Goal: Communication & Community: Answer question/provide support

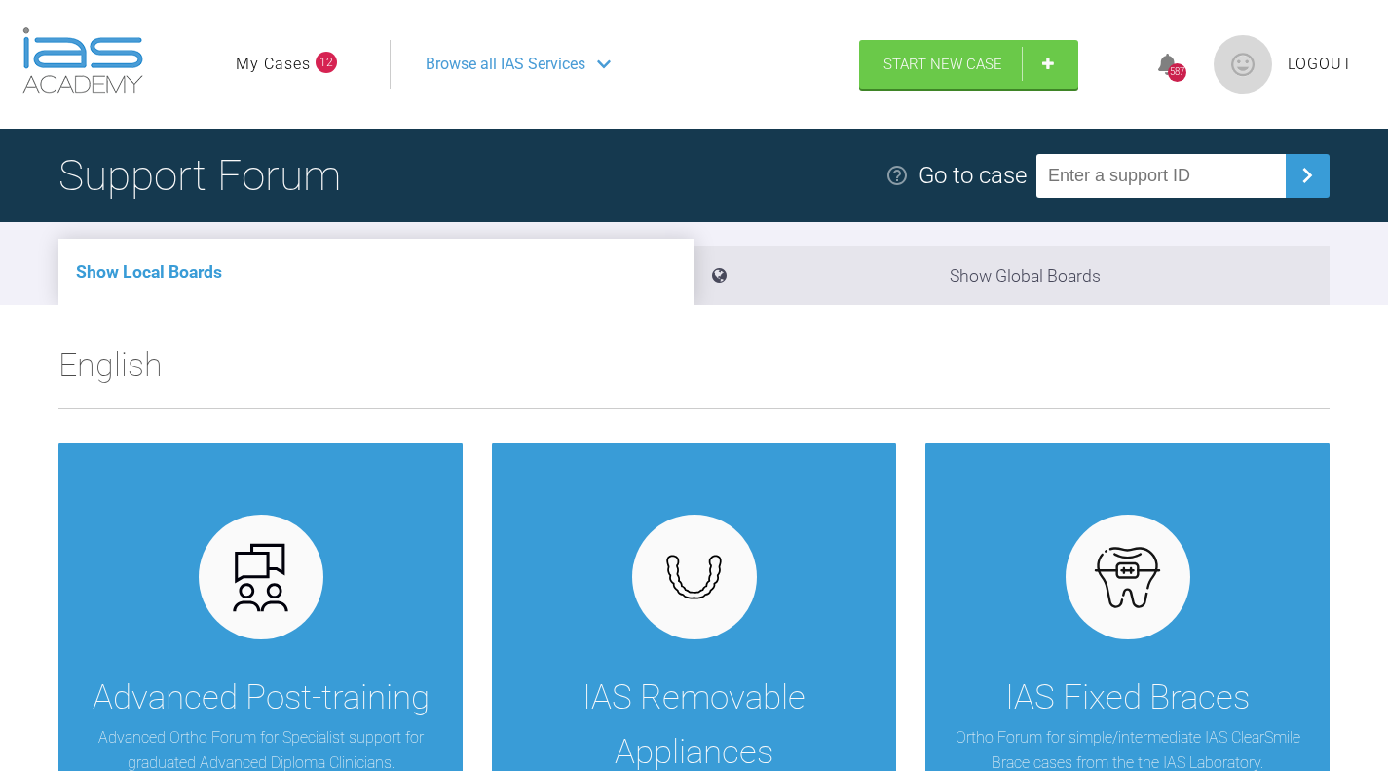
click at [275, 59] on link "My Cases" at bounding box center [273, 64] width 75 height 25
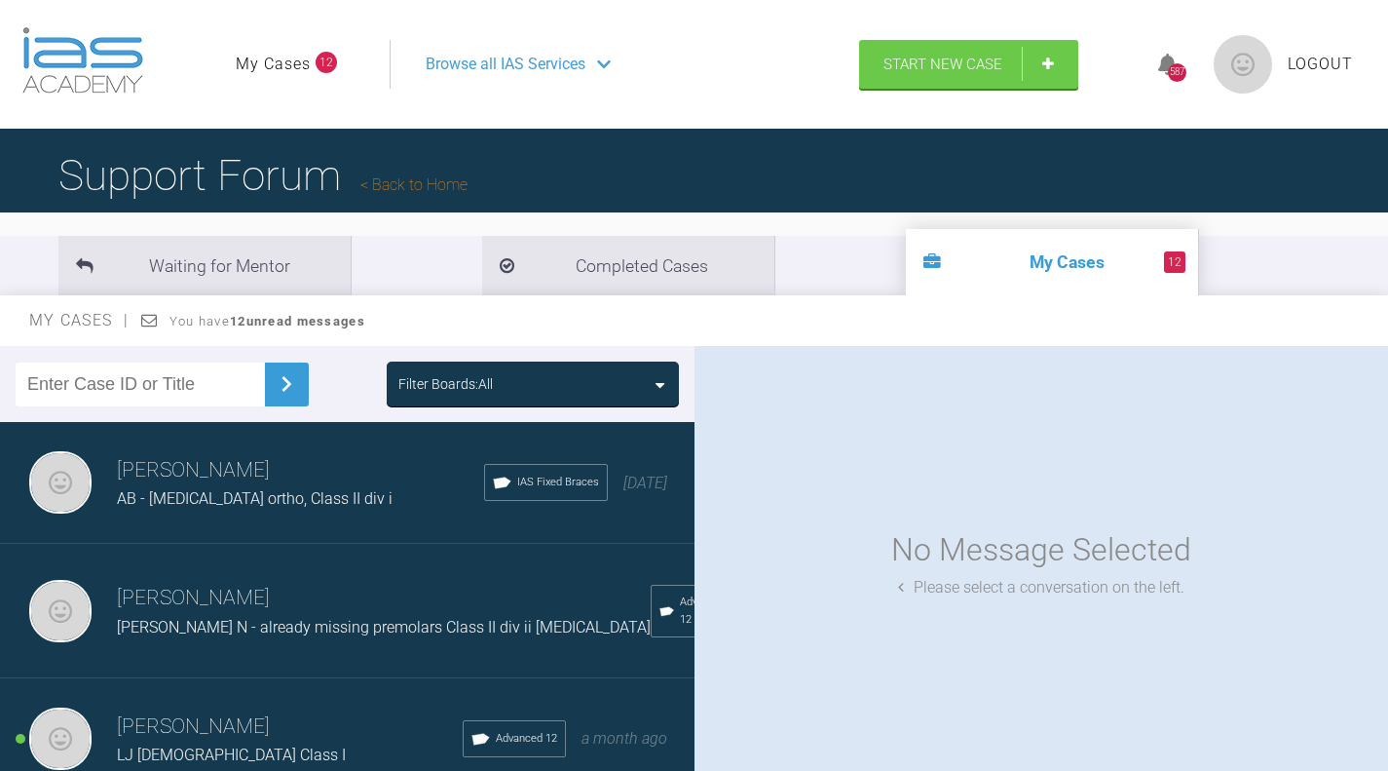
click at [275, 493] on span "AB - [MEDICAL_DATA] ortho, Class II div i" at bounding box center [255, 498] width 276 height 19
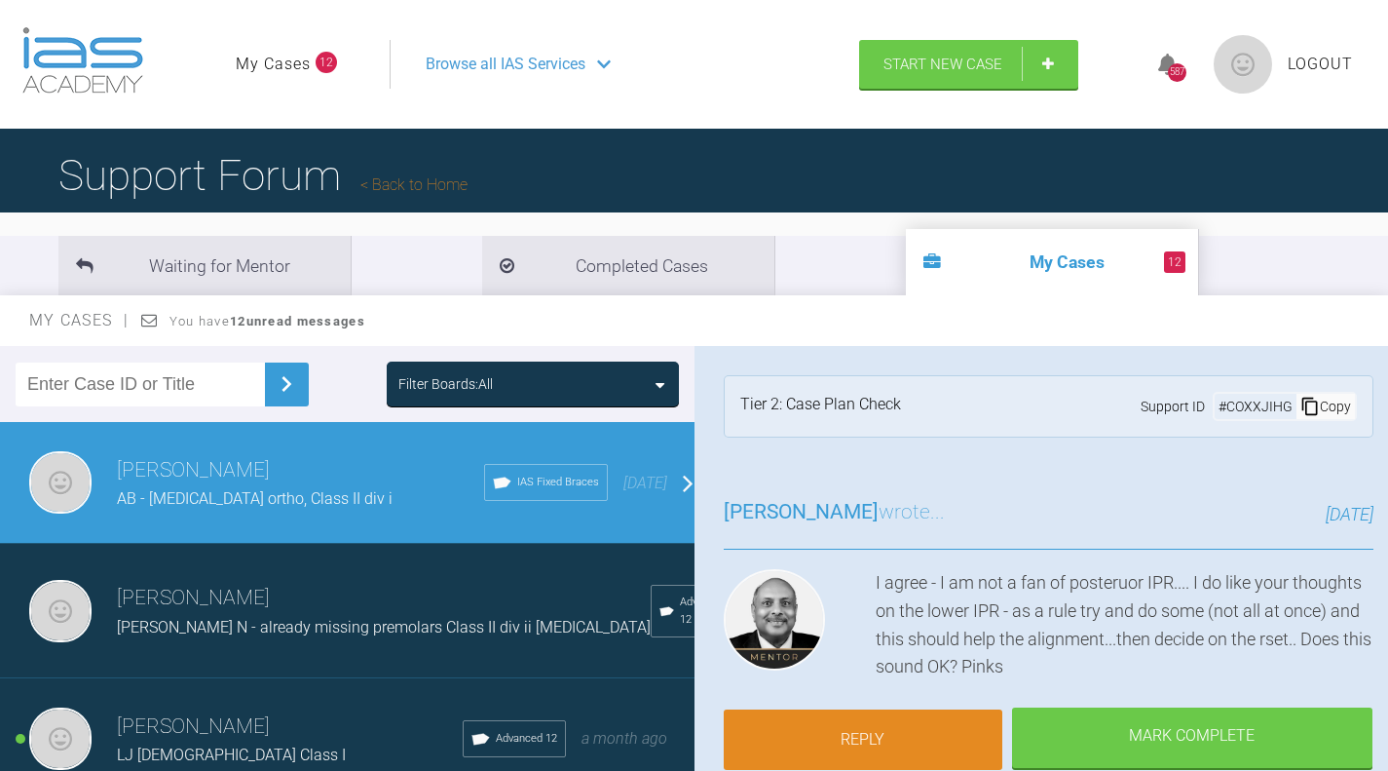
click at [937, 740] on link "Reply" at bounding box center [863, 739] width 279 height 60
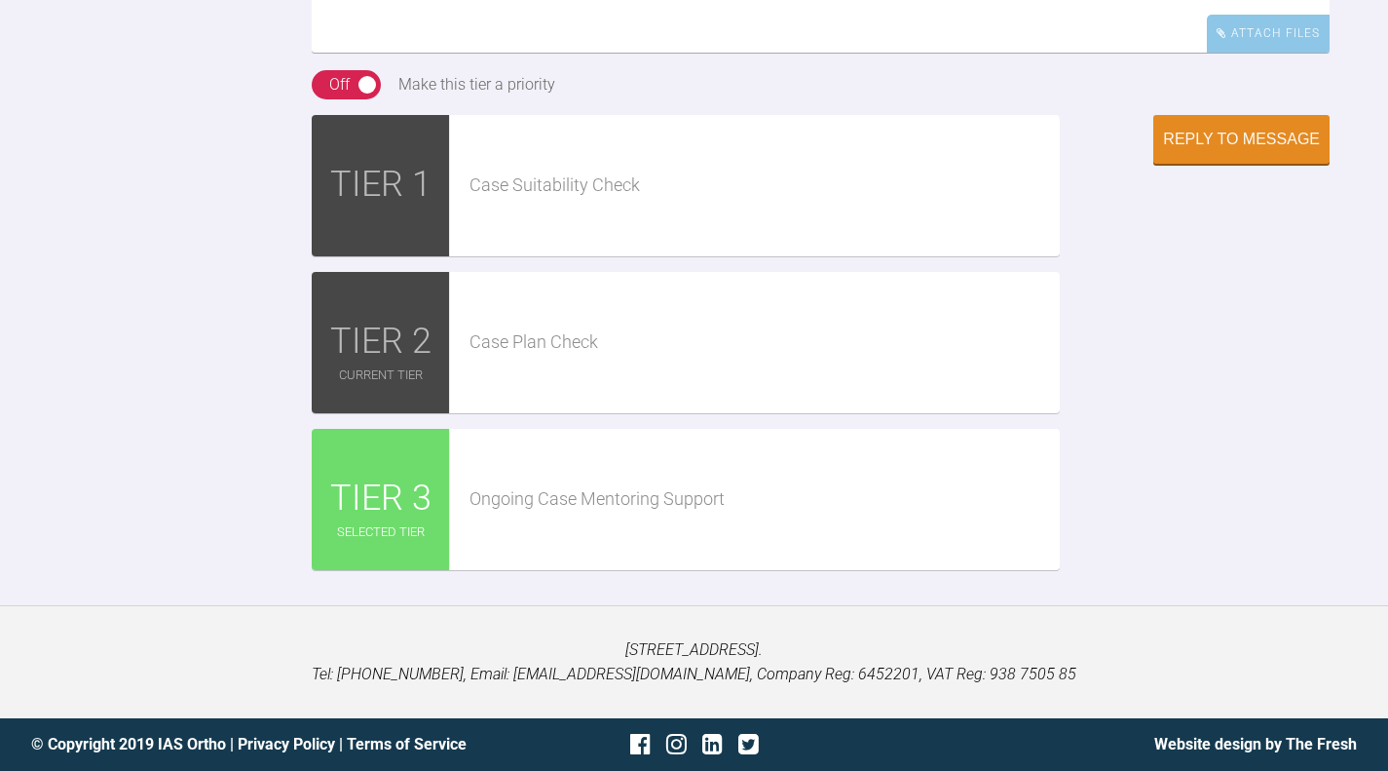
scroll to position [3917, 0]
click at [1284, 53] on div "Attach Files" at bounding box center [1268, 34] width 123 height 38
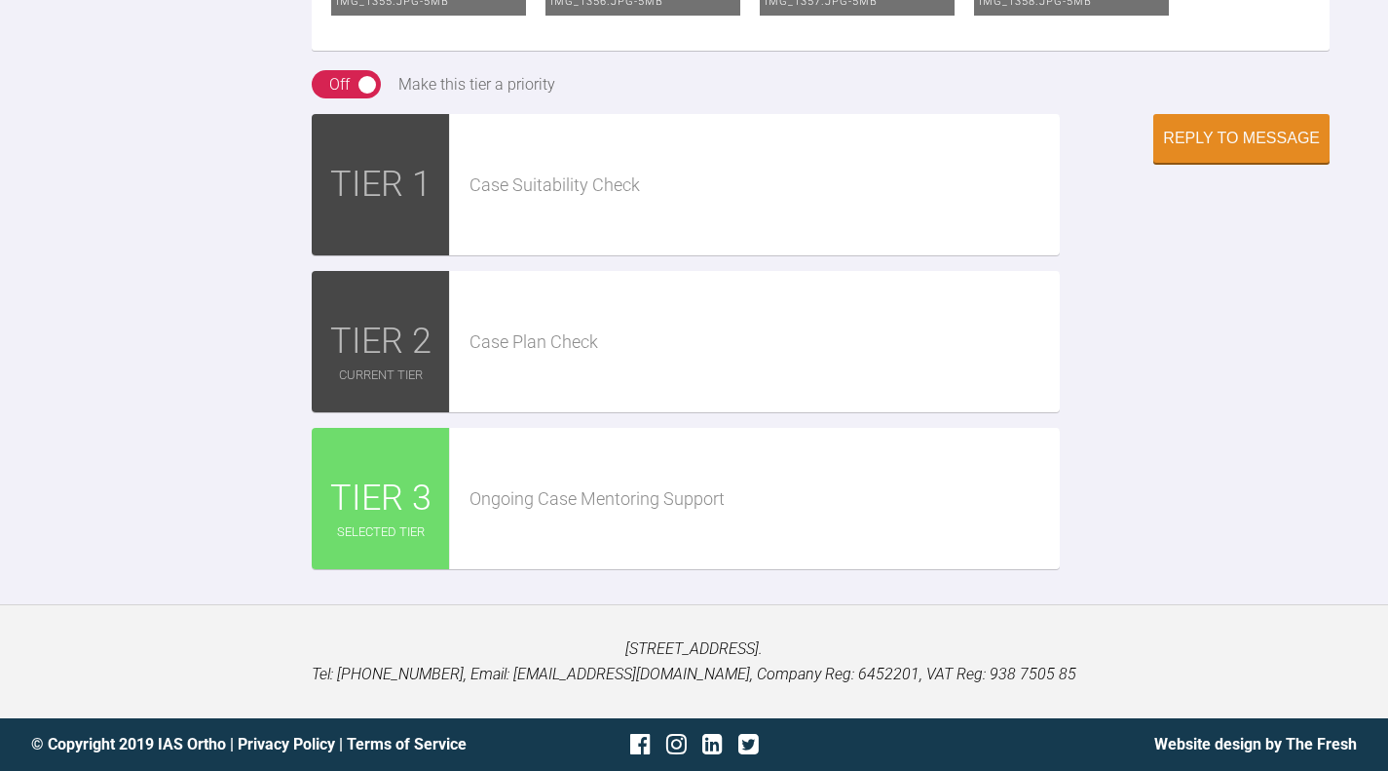
scroll to position [4608, 0]
type textarea "Hi Pinks, hope you're well. This week saw [PERSON_NAME] and bonded up. Laceback…"
click at [1269, 149] on div "Reply to Message" at bounding box center [1241, 141] width 157 height 18
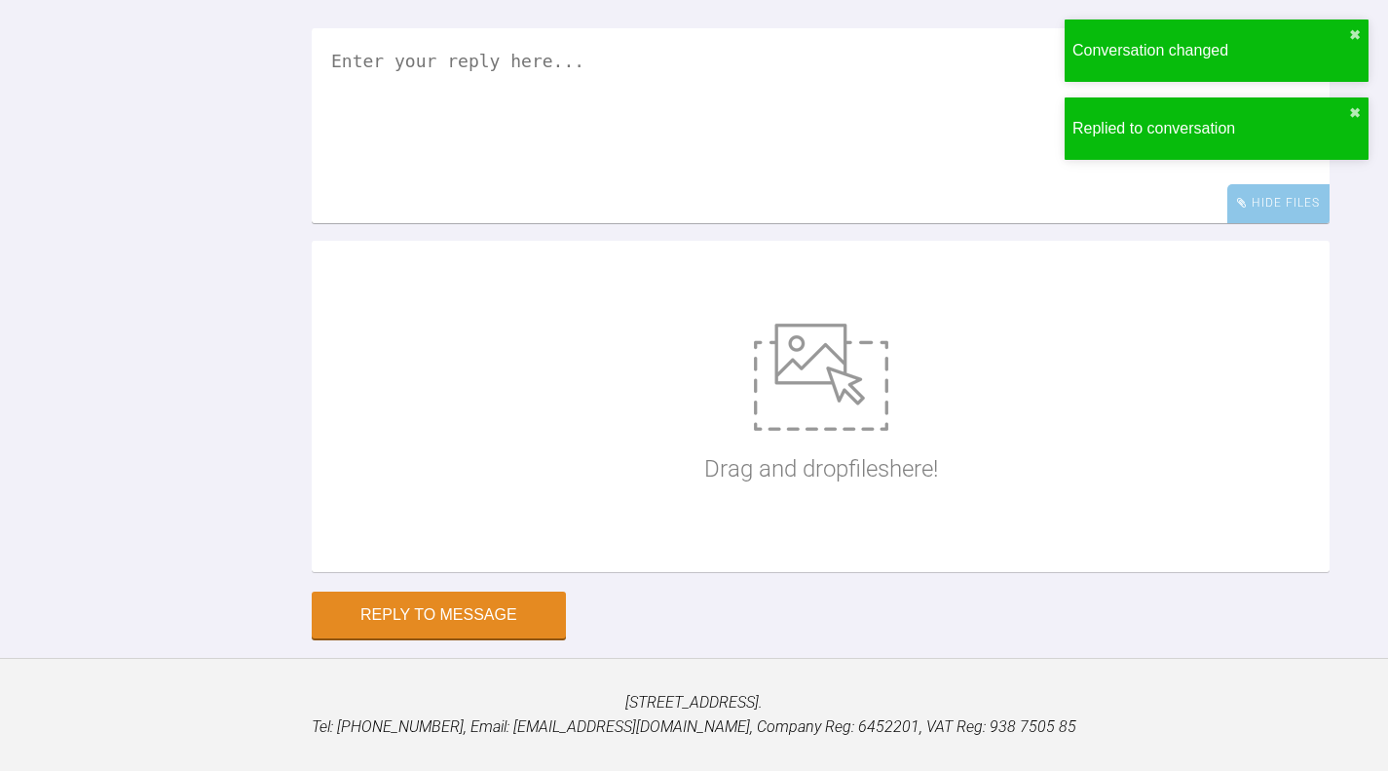
scroll to position [4220, 0]
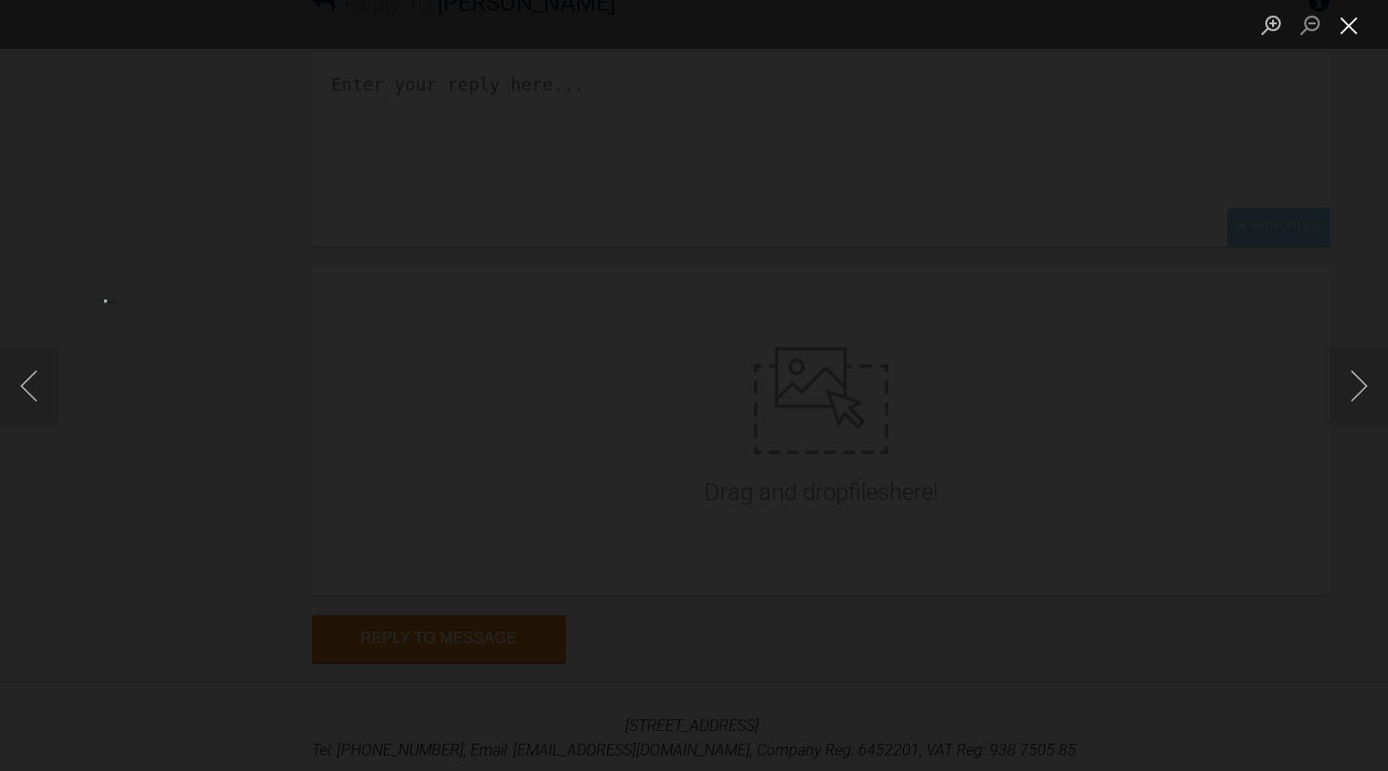
click at [1351, 25] on button "Close lightbox" at bounding box center [1349, 25] width 39 height 34
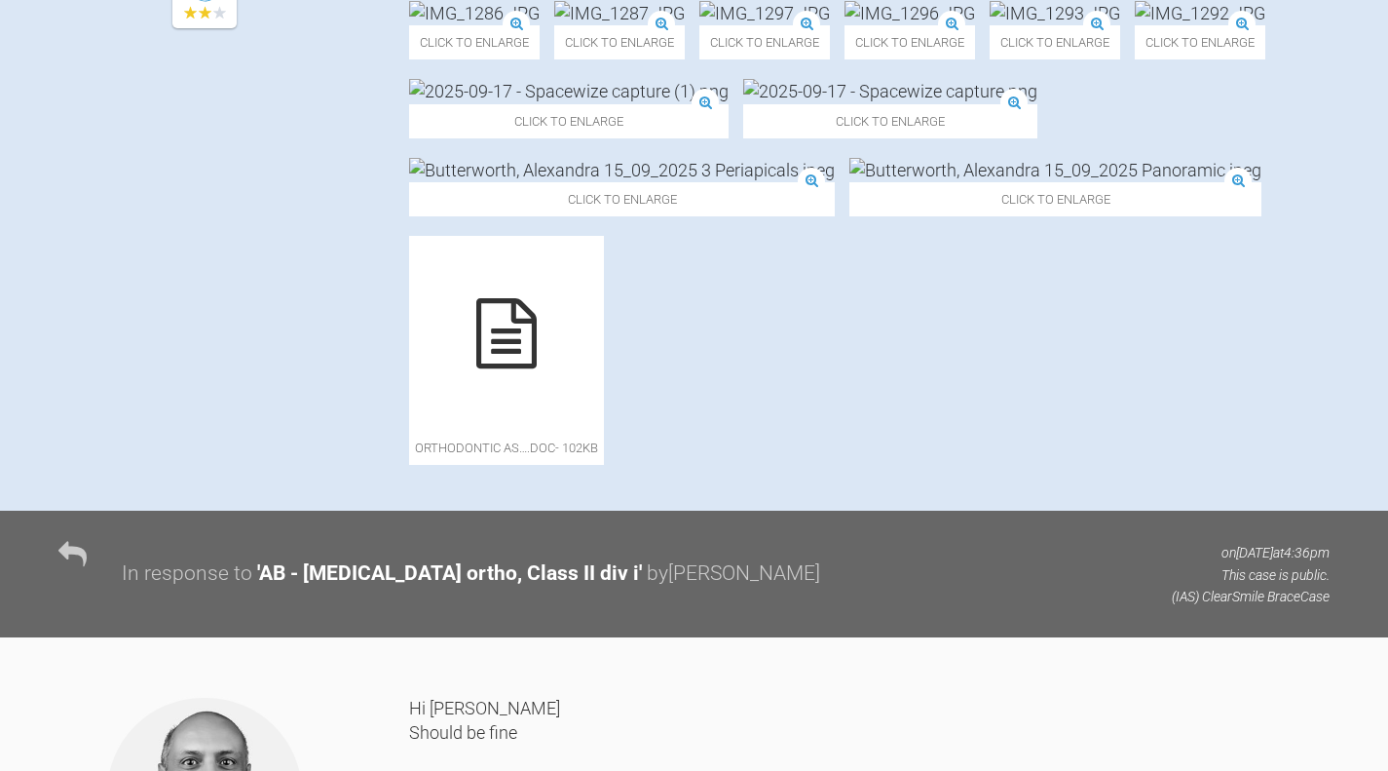
scroll to position [0, 0]
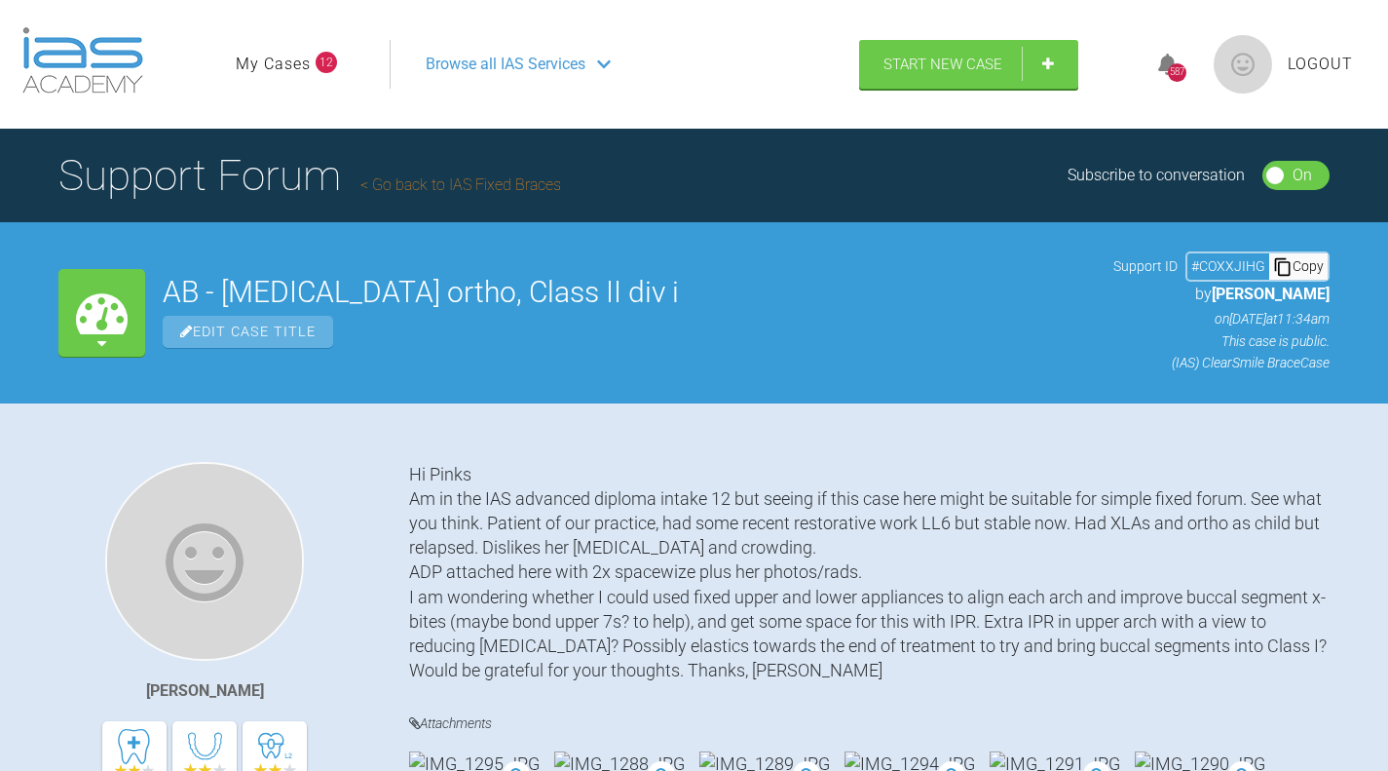
click at [291, 70] on link "My Cases" at bounding box center [273, 64] width 75 height 25
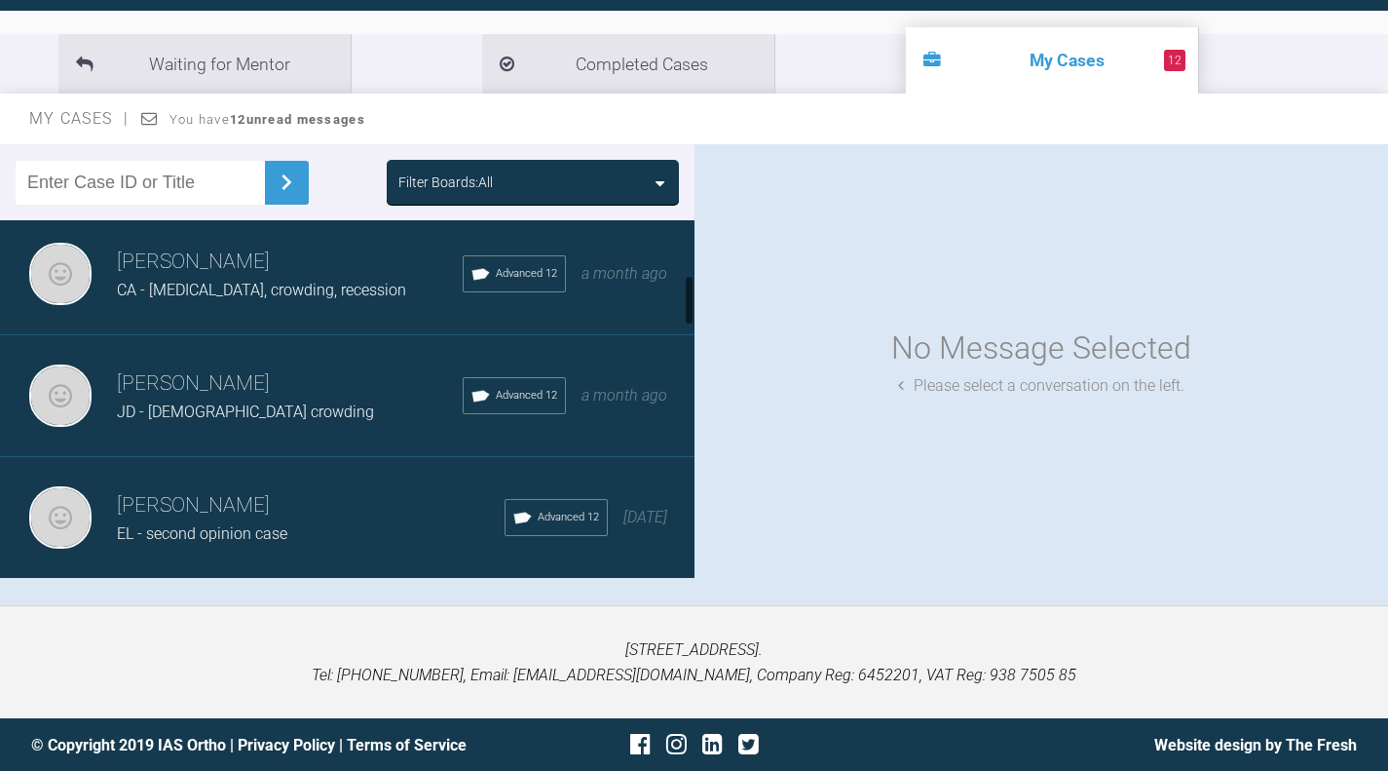
scroll to position [386, 0]
click at [274, 412] on div "JD - [DEMOGRAPHIC_DATA] crowding" at bounding box center [290, 410] width 346 height 25
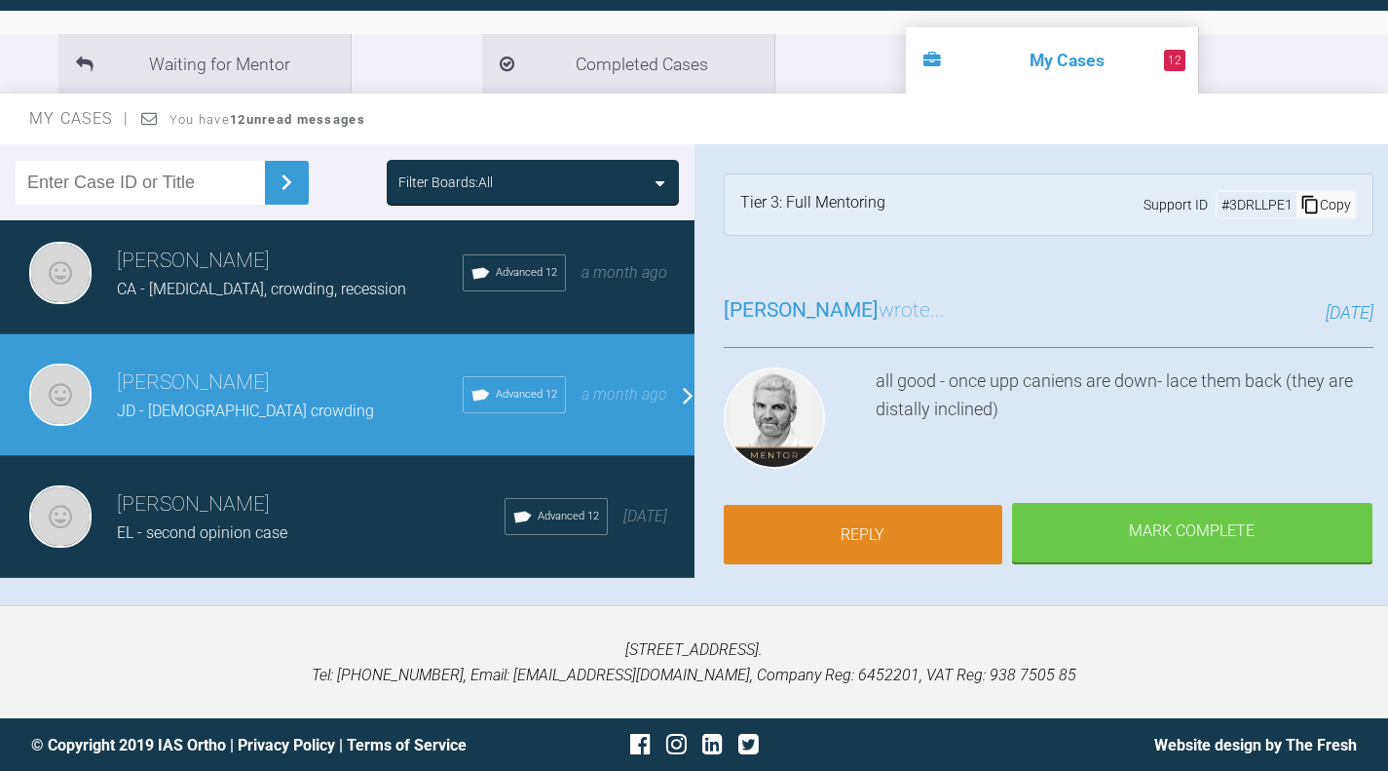
click at [895, 526] on link "Reply" at bounding box center [863, 535] width 279 height 60
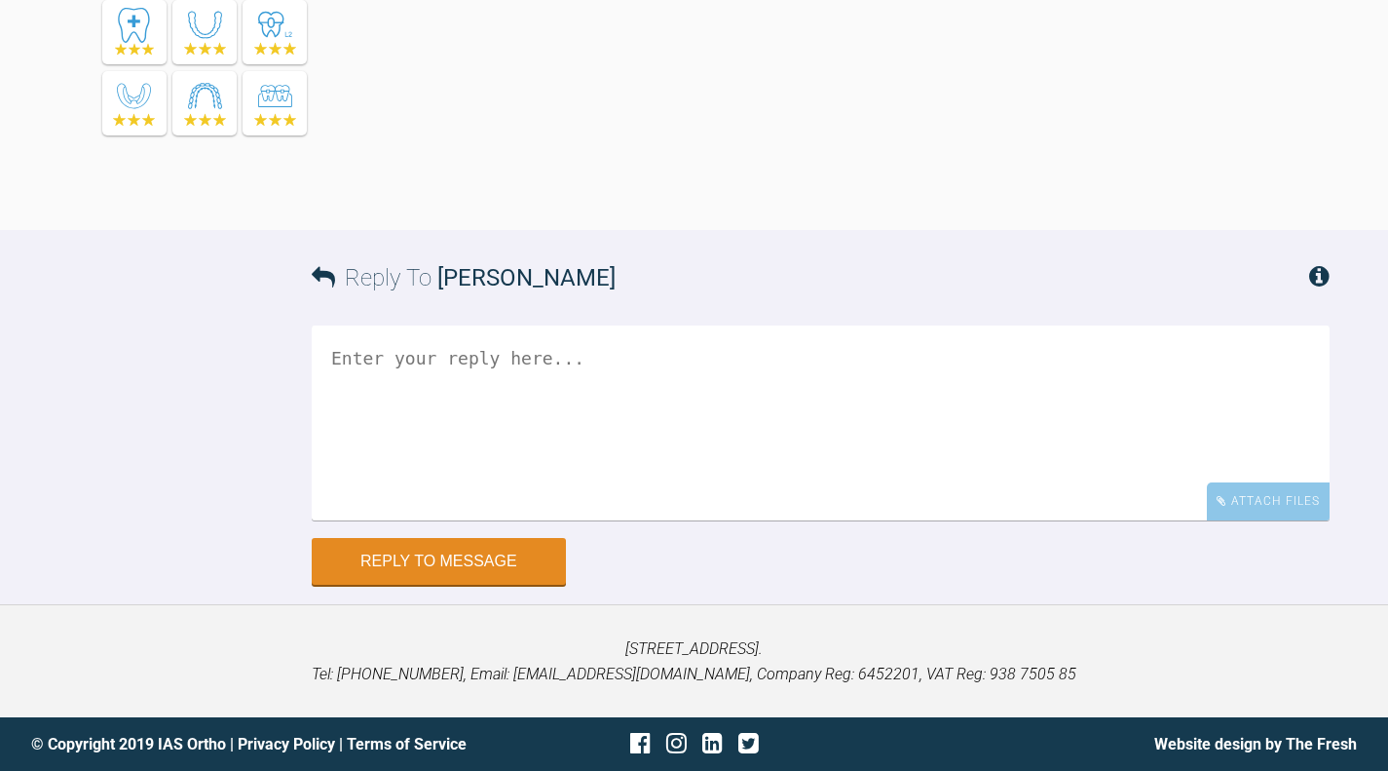
scroll to position [4665, 0]
click at [828, 388] on textarea at bounding box center [821, 422] width 1018 height 195
type textarea "h"
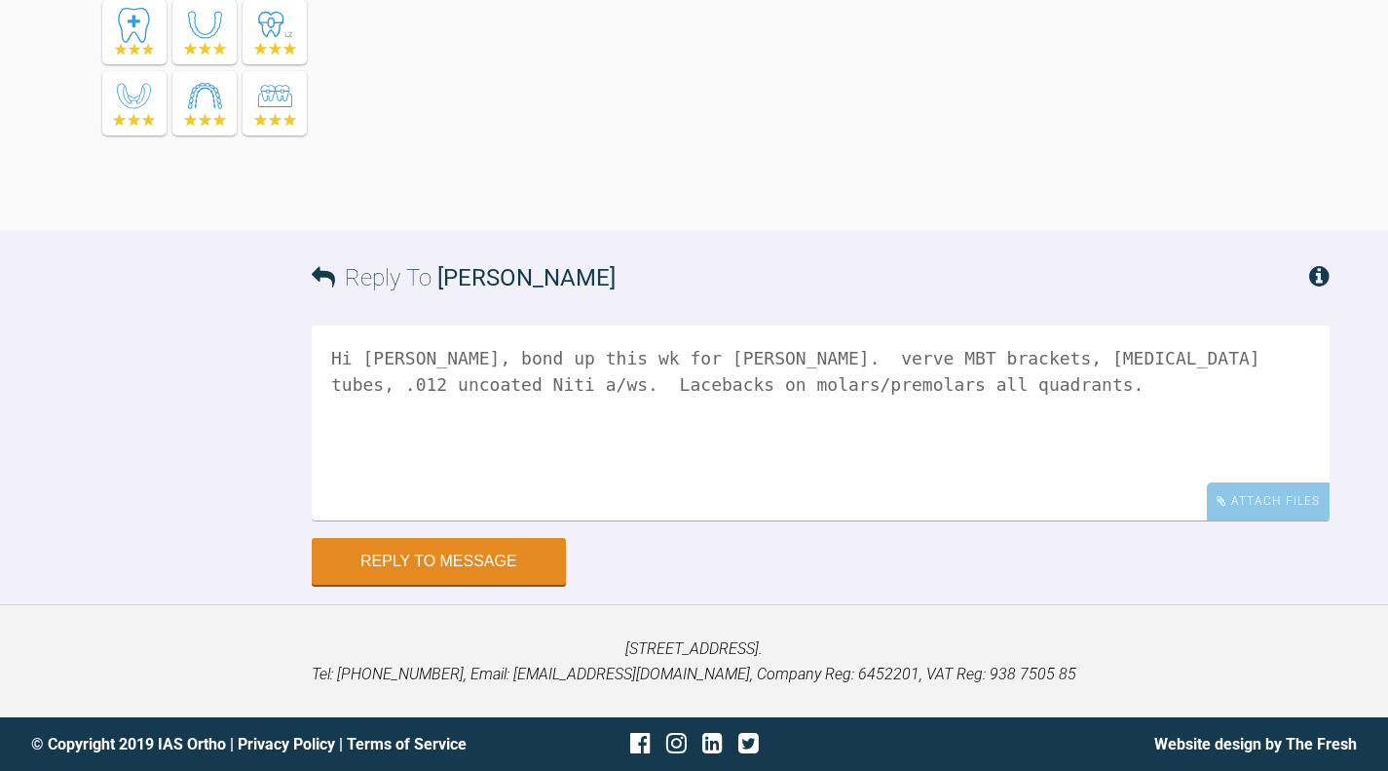
click at [974, 357] on textarea "Hi [PERSON_NAME], bond up this wk for [PERSON_NAME]. verve MBT brackets, [MEDIC…" at bounding box center [821, 422] width 1018 height 195
click at [920, 381] on textarea "Hi [PERSON_NAME], bond up this wk for [PERSON_NAME]. verve MBT brackets, [MEDIC…" at bounding box center [821, 422] width 1018 height 195
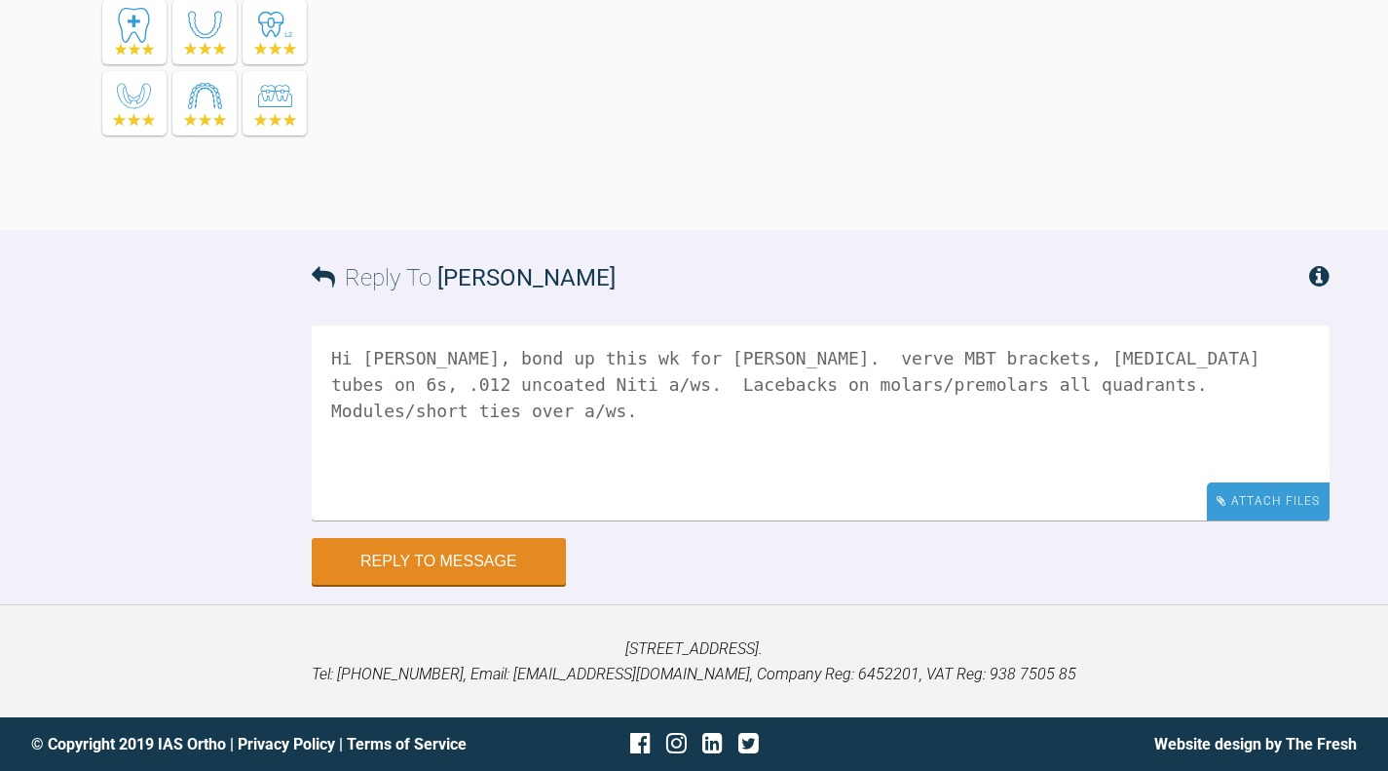
click at [1236, 490] on div "Attach Files" at bounding box center [1268, 501] width 123 height 38
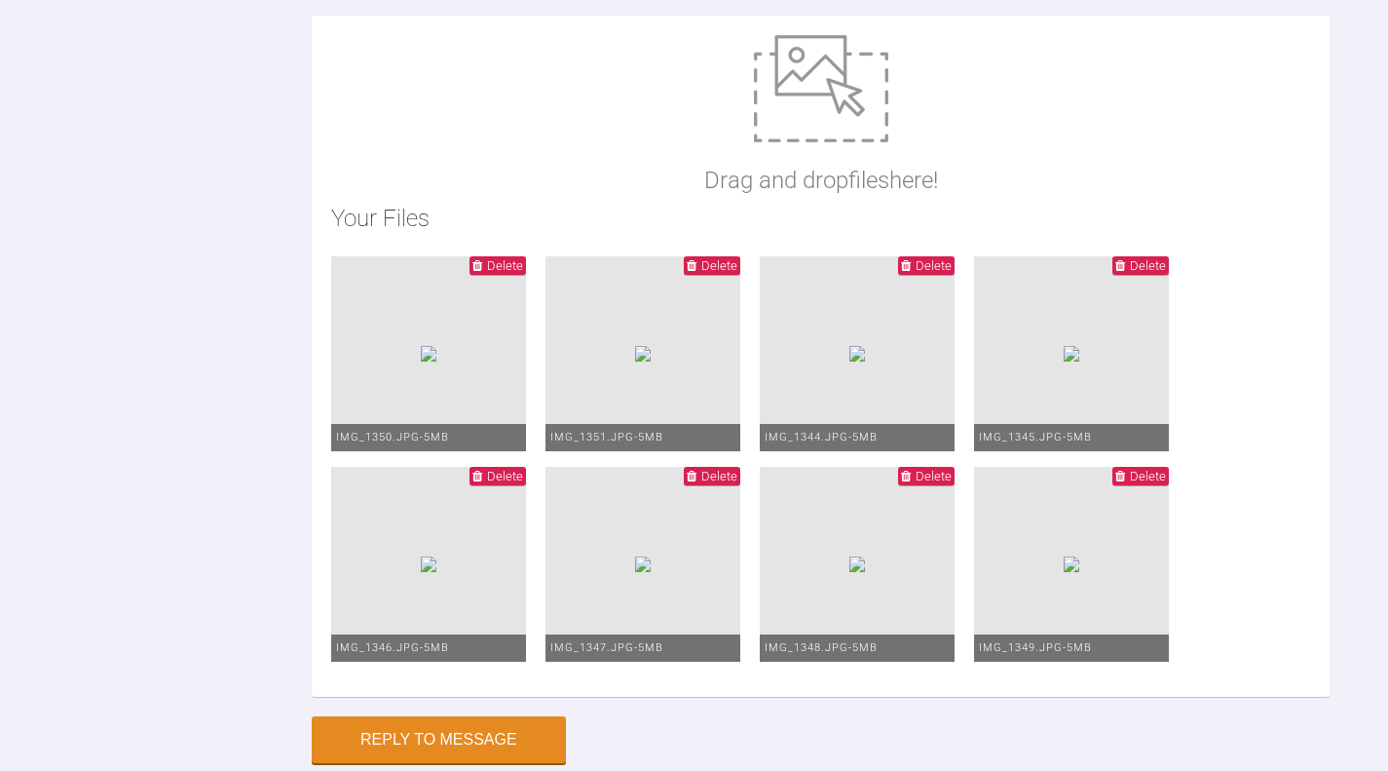
scroll to position [4793, 0]
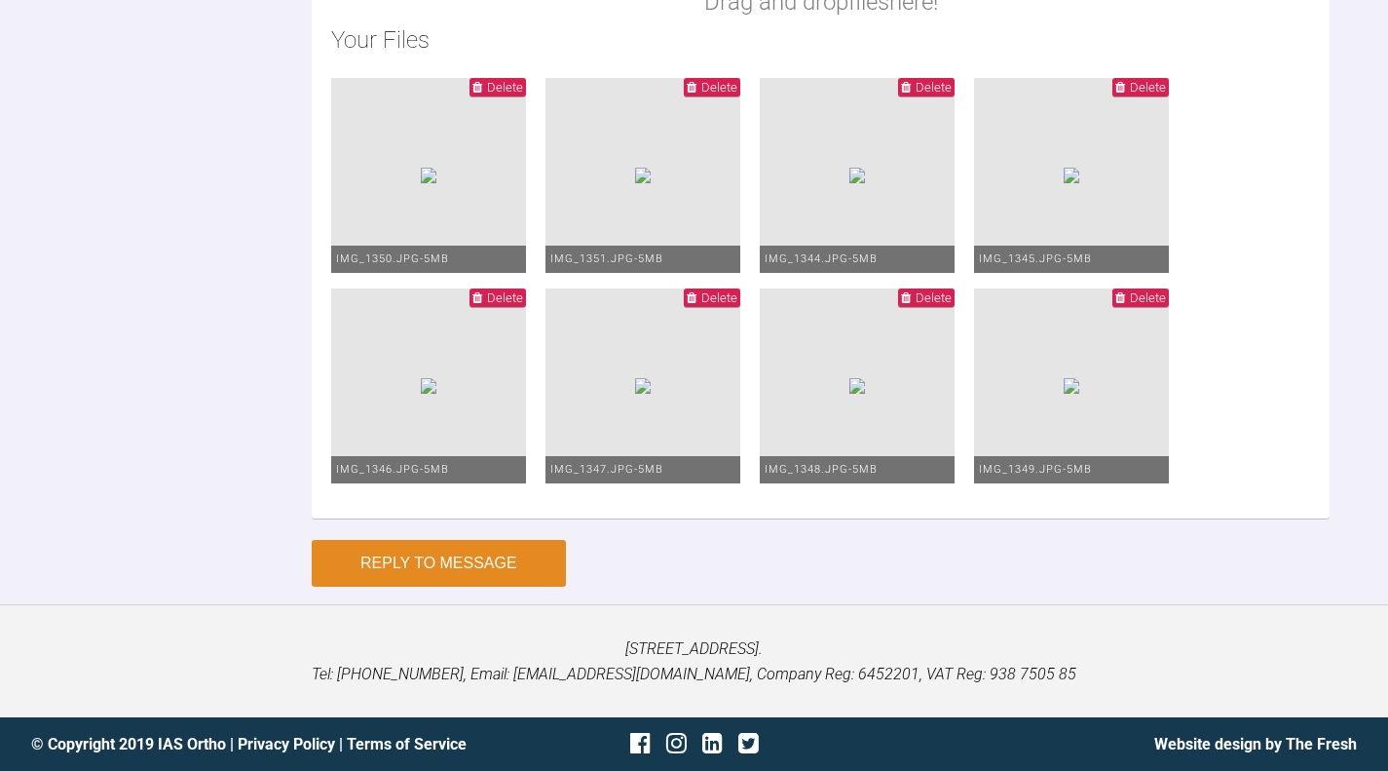
scroll to position [5504, 0]
type textarea "Hi [PERSON_NAME], bond up this wk for [PERSON_NAME]. verve MBT brackets, [MEDIC…"
click at [495, 587] on button "Reply to Message" at bounding box center [439, 563] width 254 height 47
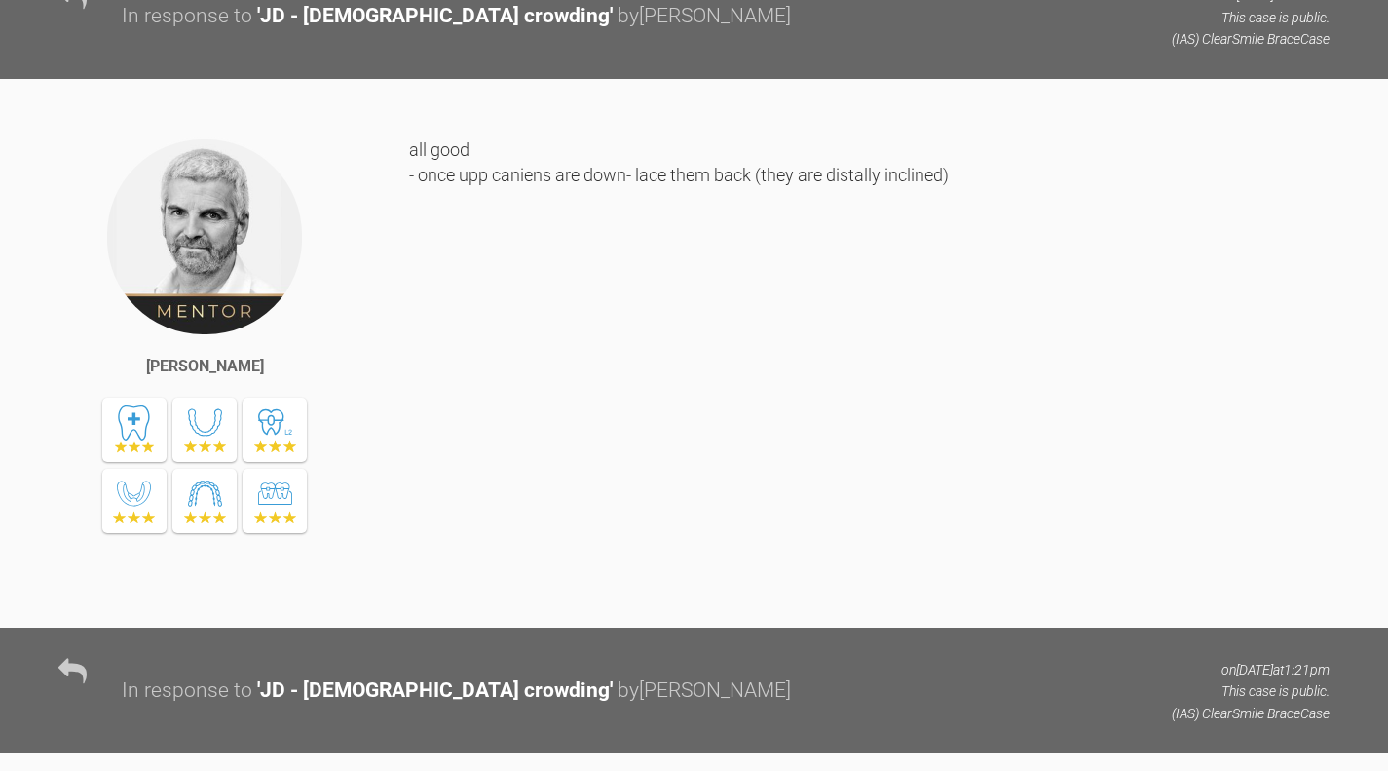
scroll to position [3880, 0]
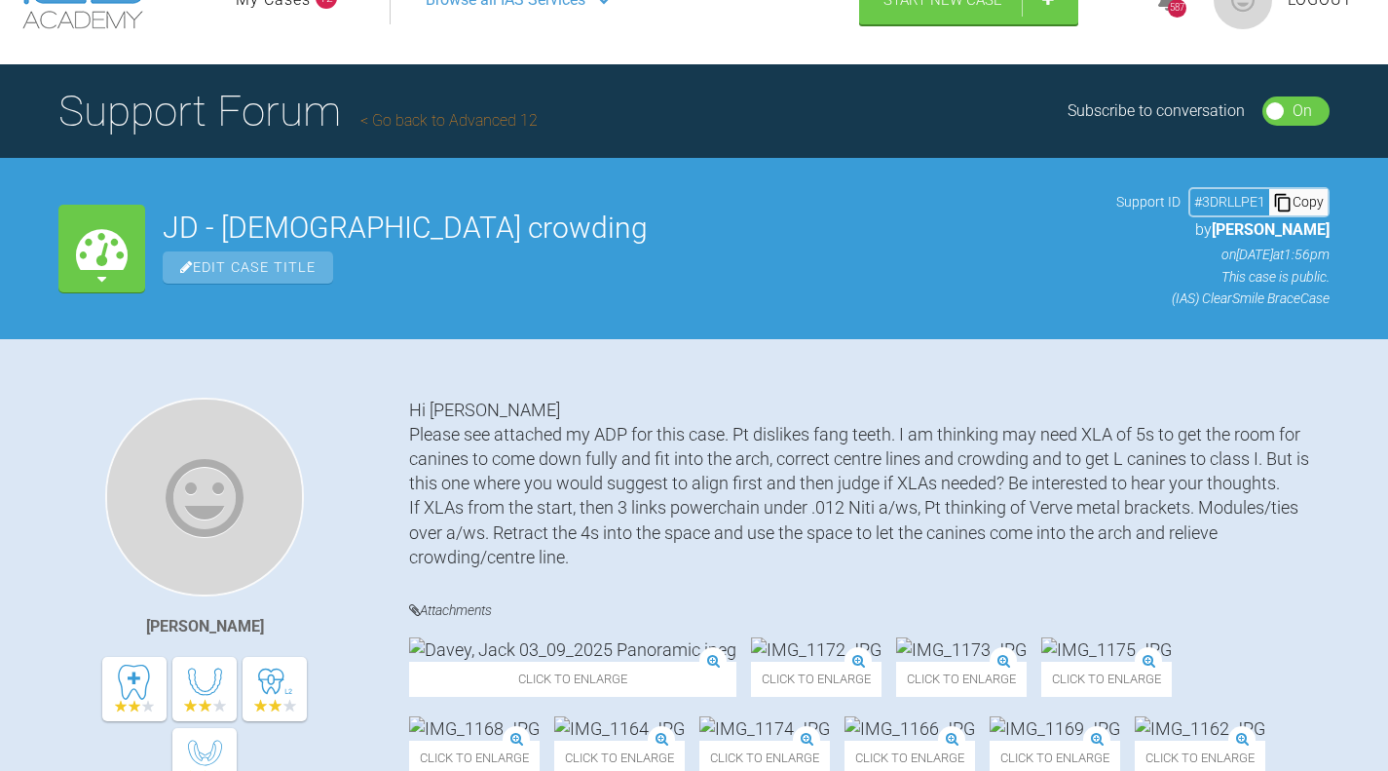
scroll to position [0, 0]
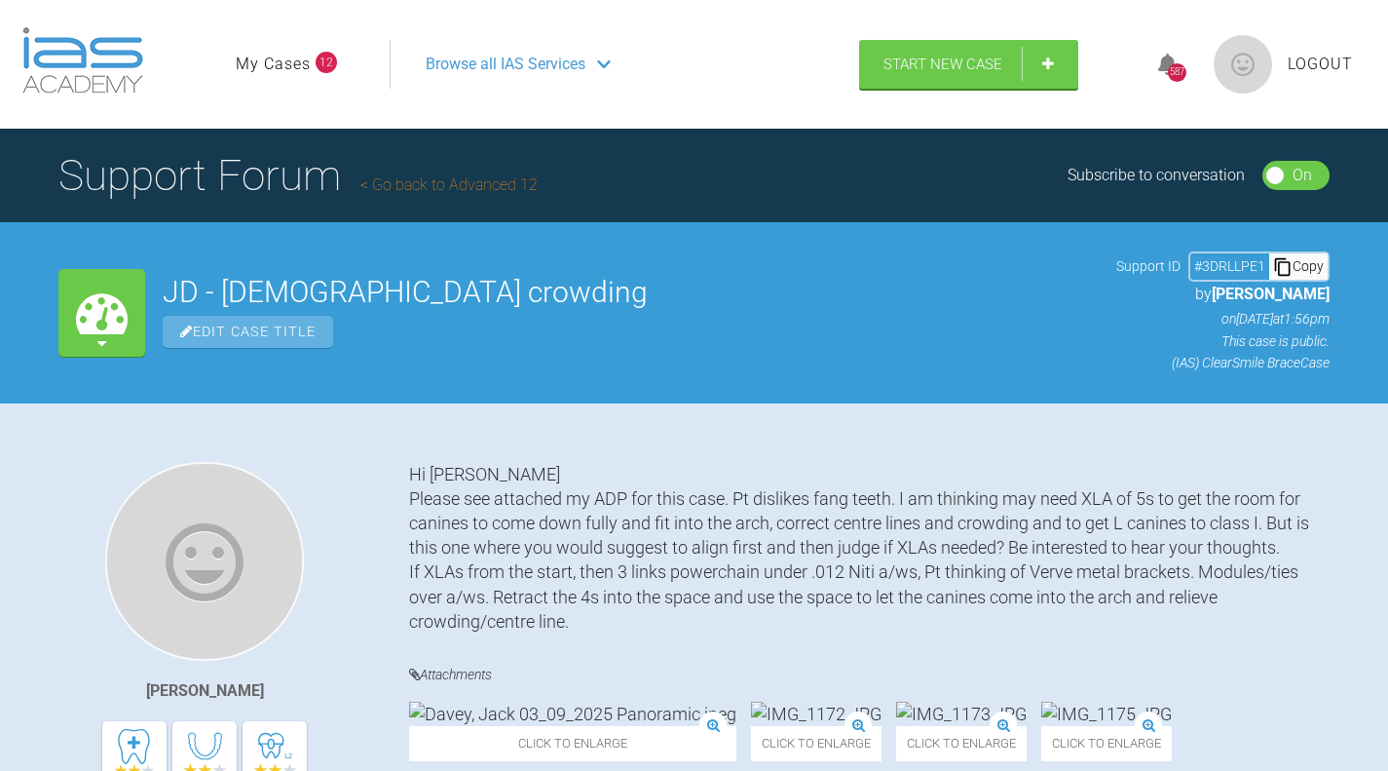
click at [300, 66] on link "My Cases" at bounding box center [273, 64] width 75 height 25
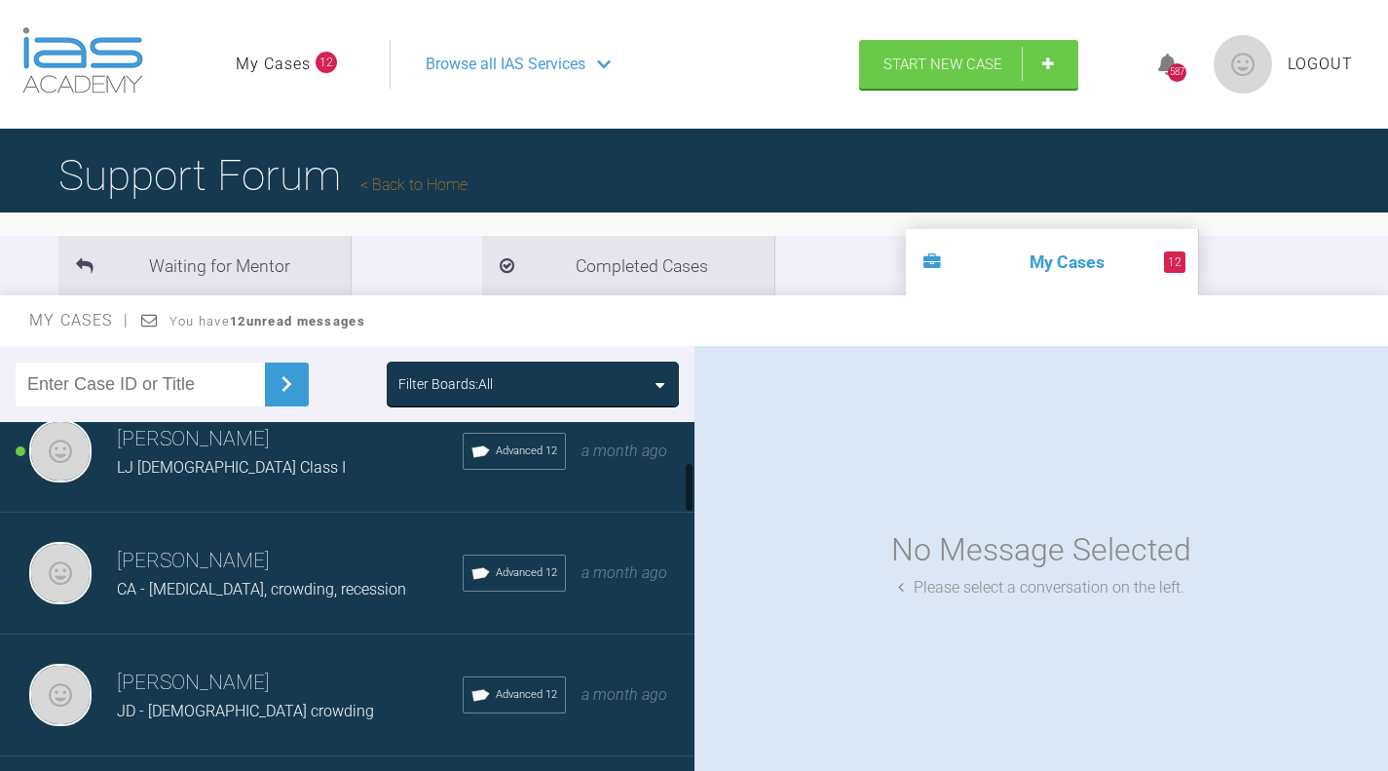
scroll to position [288, 0]
click at [284, 574] on h3 "[PERSON_NAME]" at bounding box center [290, 560] width 346 height 33
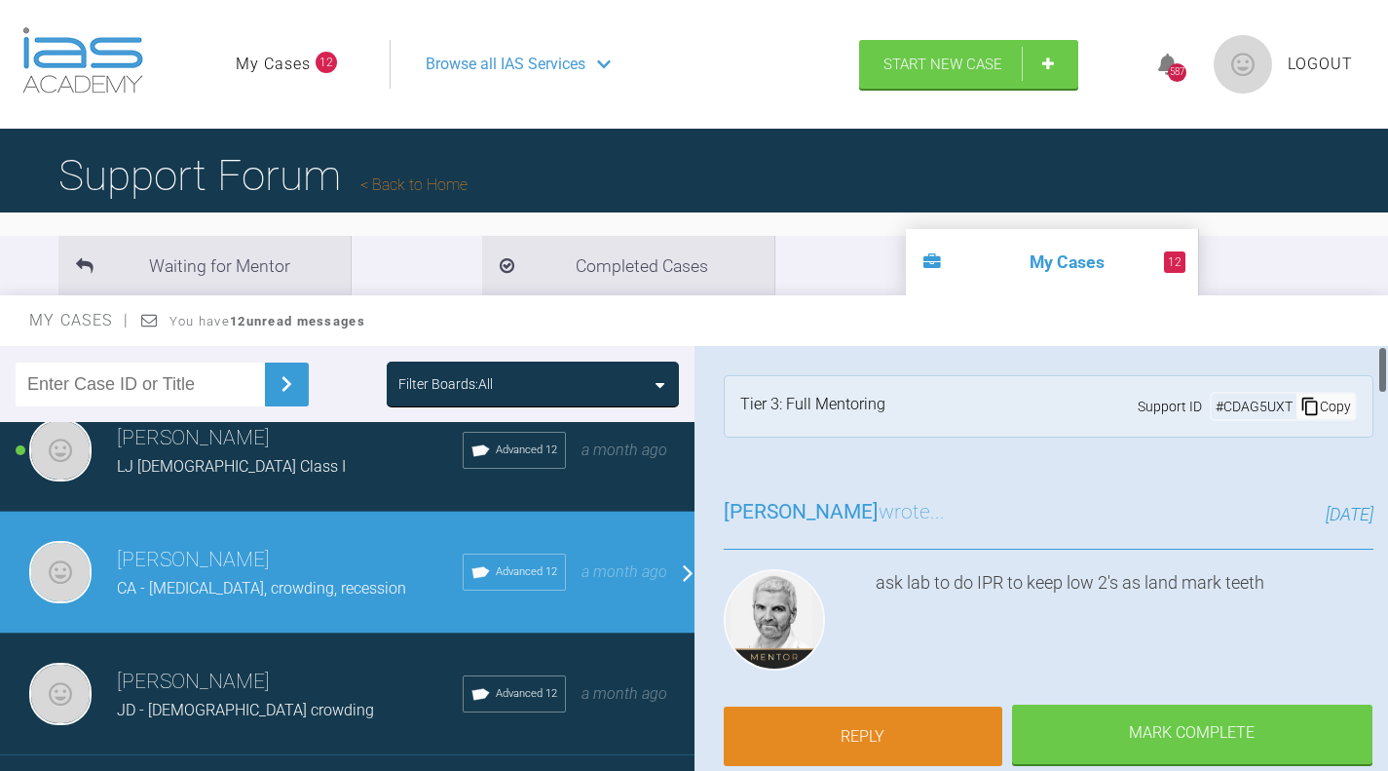
click at [902, 717] on link "Reply" at bounding box center [863, 736] width 279 height 60
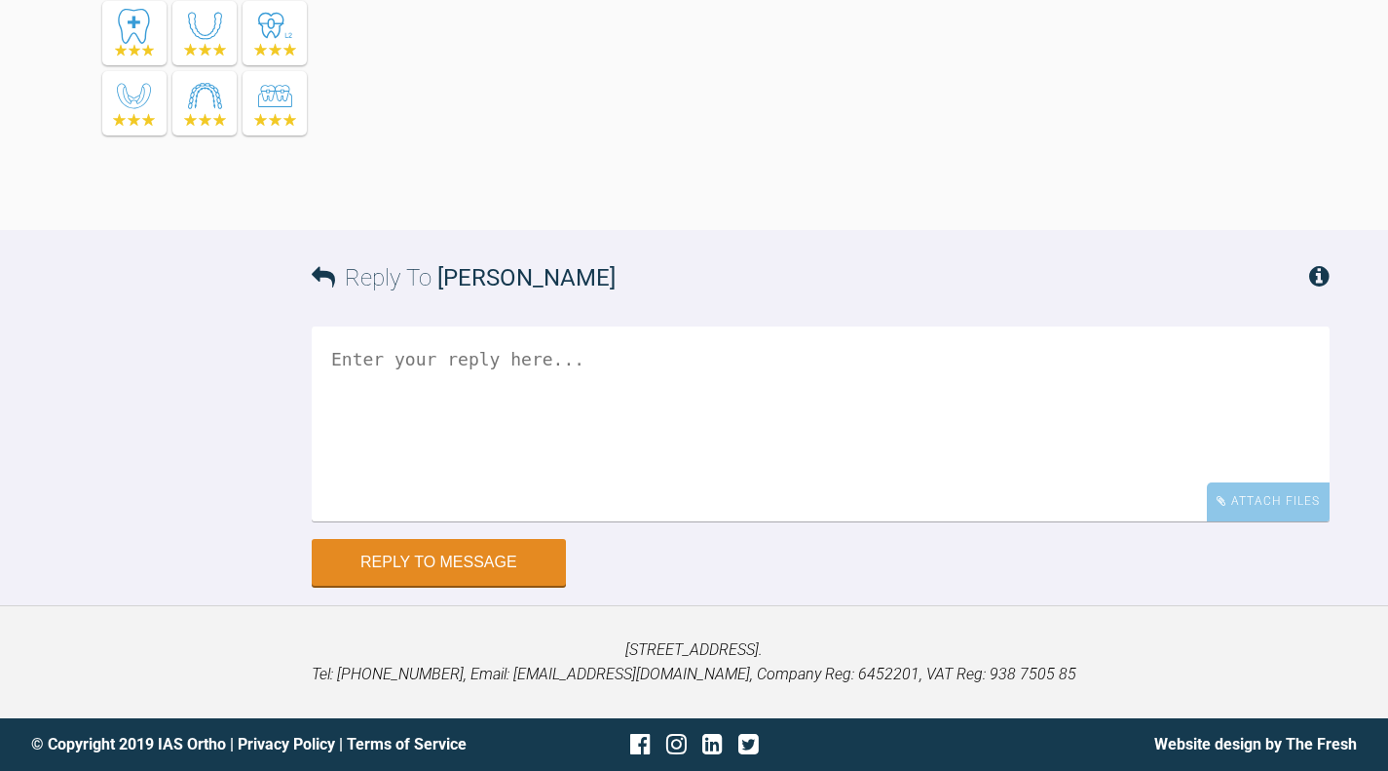
scroll to position [6012, 0]
click at [689, 472] on textarea at bounding box center [821, 423] width 1018 height 195
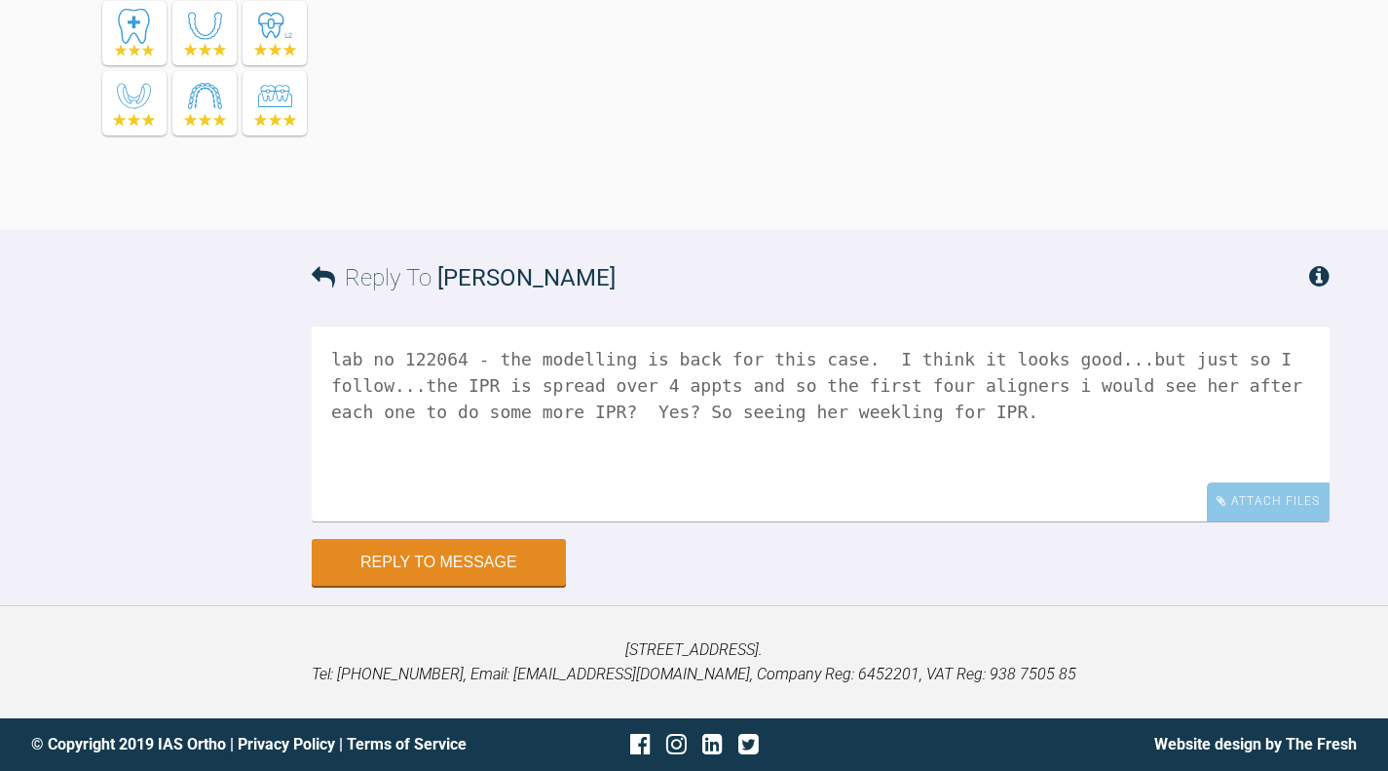
click at [802, 405] on textarea "lab no 122064 - the modelling is back for this case. I think it looks good...bu…" at bounding box center [821, 423] width 1018 height 195
click at [866, 406] on textarea "lab no 122064 - the modelling is back for this case. I think it looks good...bu…" at bounding box center [821, 423] width 1018 height 195
type textarea "lab no 122064 - the modelling is back for this case. I think it looks good...bu…"
click at [439, 577] on button "Reply to Message" at bounding box center [439, 564] width 254 height 47
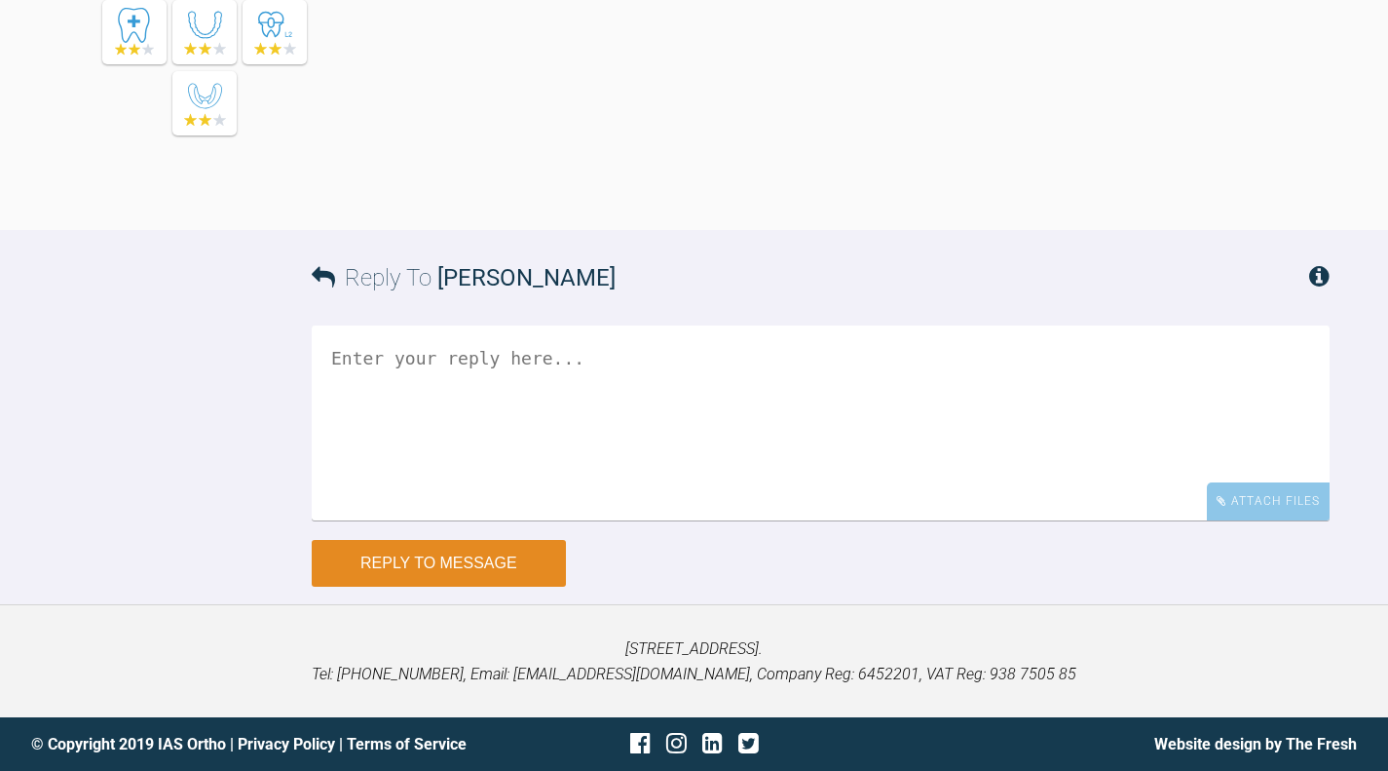
scroll to position [6545, 0]
